Goal: Find specific fact: Find specific fact

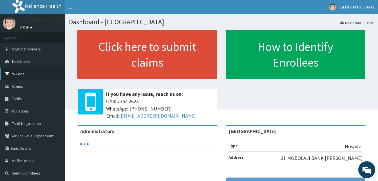
click at [21, 71] on link "PA Code" at bounding box center [32, 74] width 65 height 12
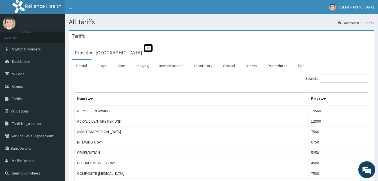
click at [105, 66] on link "Drugs" at bounding box center [102, 66] width 19 height 12
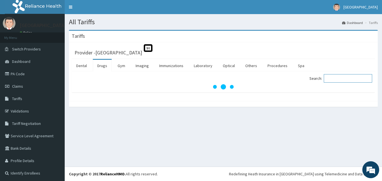
click at [343, 80] on input "Search:" at bounding box center [348, 78] width 48 height 8
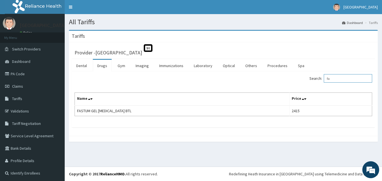
type input "f"
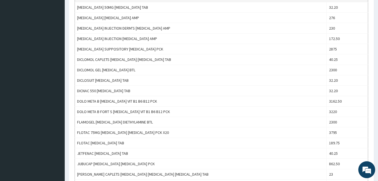
scroll to position [141, 0]
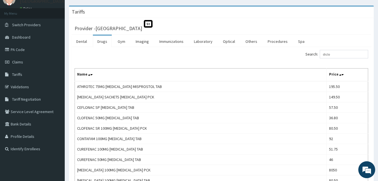
drag, startPoint x: 292, startPoint y: 77, endPoint x: 290, endPoint y: 73, distance: 4.9
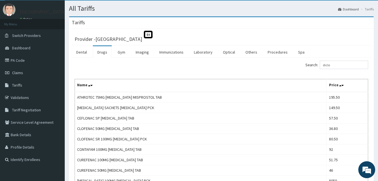
scroll to position [3, 0]
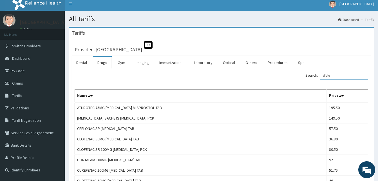
click at [336, 76] on input "diclo" at bounding box center [344, 75] width 48 height 8
type input "d"
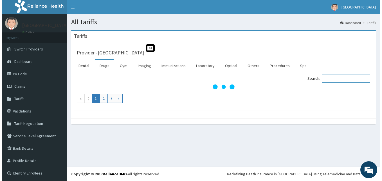
scroll to position [0, 0]
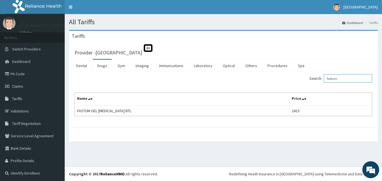
type input "fastum"
click at [22, 112] on link "Validations" at bounding box center [32, 111] width 65 height 12
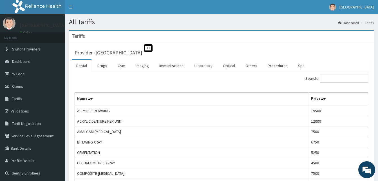
click at [200, 66] on link "Laboratory" at bounding box center [203, 66] width 28 height 12
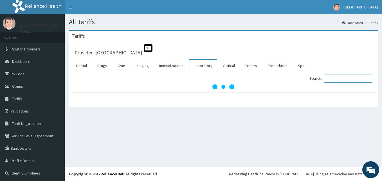
click at [339, 77] on input "Search:" at bounding box center [348, 78] width 48 height 8
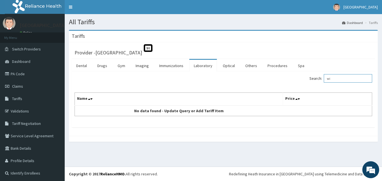
type input "w"
